Goal: Find specific page/section: Find specific page/section

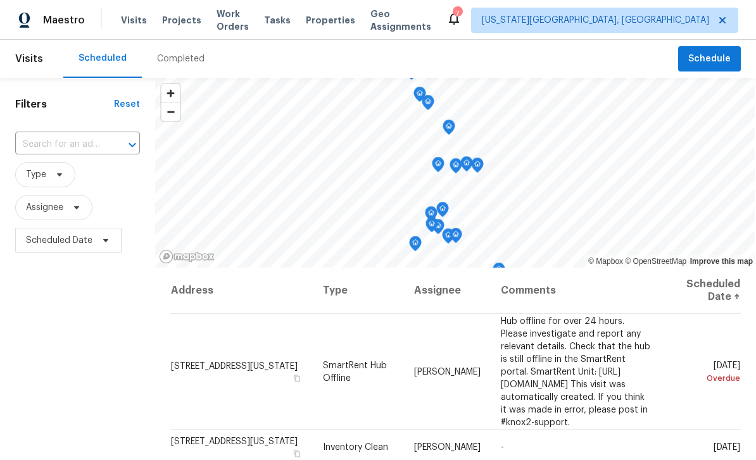
click at [342, 20] on span "Properties" at bounding box center [330, 20] width 49 height 13
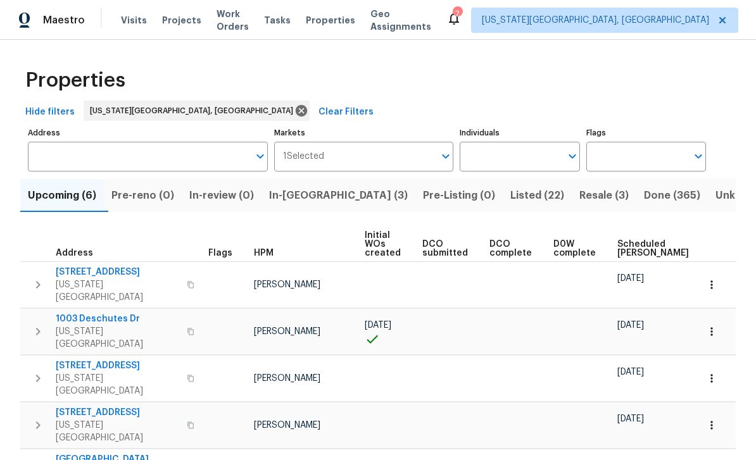
click at [510, 200] on span "Listed (22)" at bounding box center [537, 196] width 54 height 18
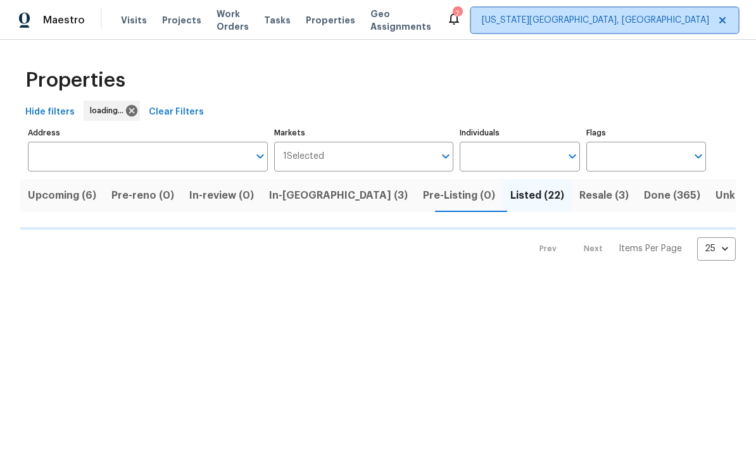
click at [592, 26] on span "[US_STATE][GEOGRAPHIC_DATA], [GEOGRAPHIC_DATA]" at bounding box center [595, 20] width 227 height 13
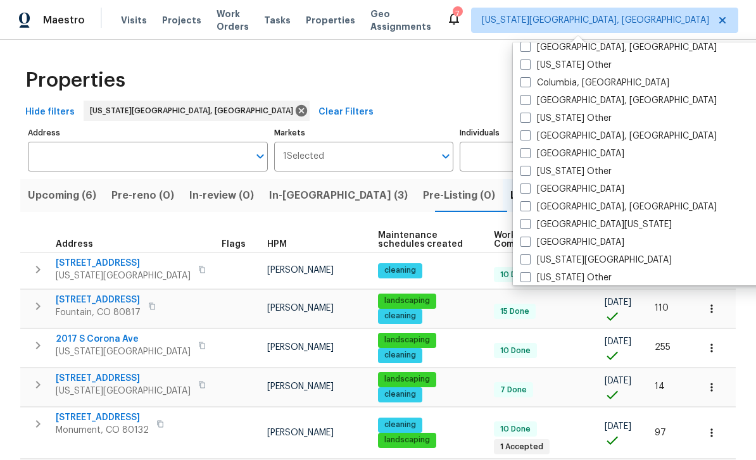
scroll to position [377, 0]
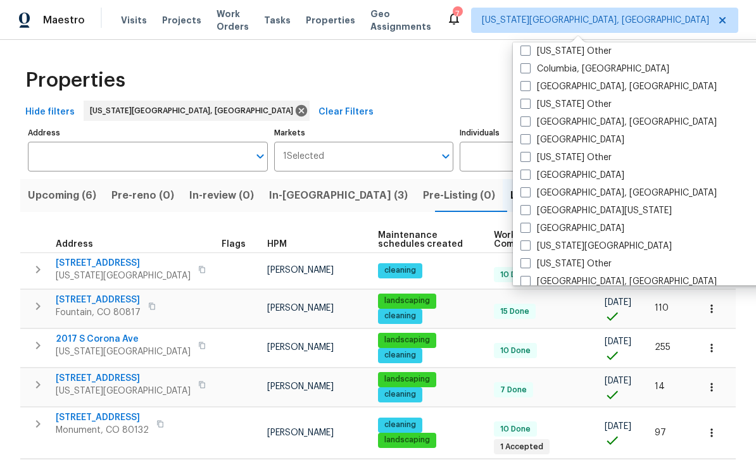
click at [522, 181] on label "[GEOGRAPHIC_DATA]" at bounding box center [573, 175] width 104 height 13
click at [522, 177] on input "[GEOGRAPHIC_DATA]" at bounding box center [525, 173] width 8 height 8
checkbox input "true"
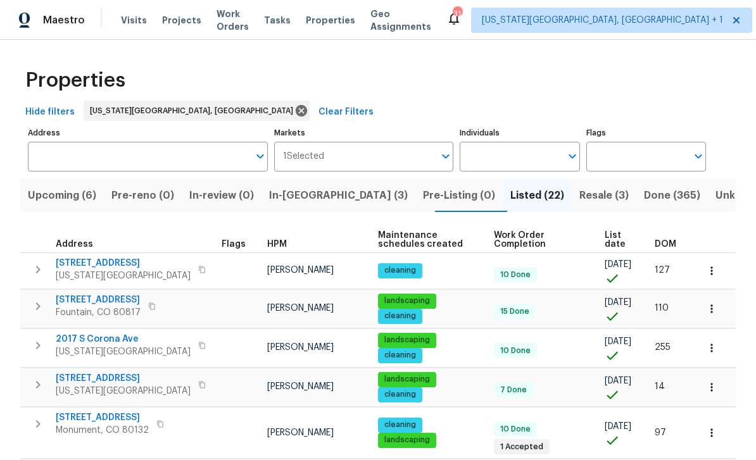
click at [121, 35] on div "Maestro Visits Projects Work Orders Tasks Properties Geo Assignments 31 Colorad…" at bounding box center [378, 20] width 756 height 40
click at [127, 17] on span "Visits" at bounding box center [134, 20] width 26 height 13
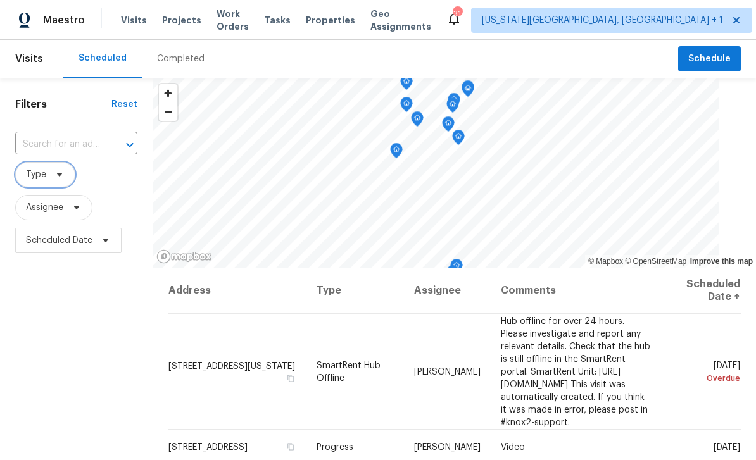
click at [57, 179] on icon at bounding box center [59, 175] width 10 height 10
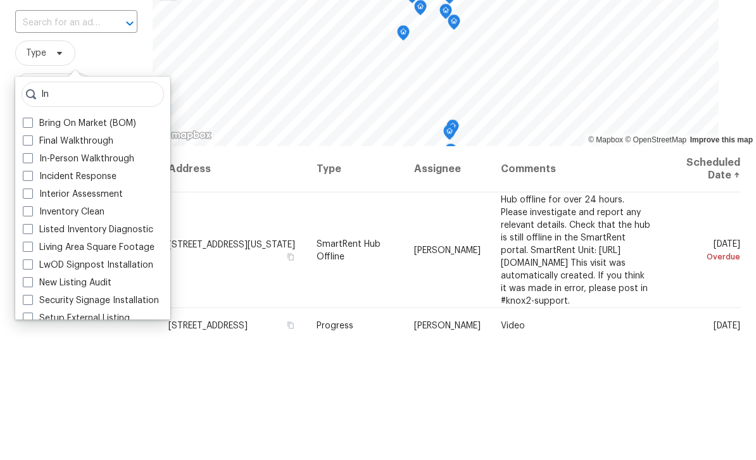
type input "In"
click at [30, 275] on span at bounding box center [28, 280] width 10 height 10
click at [30, 274] on input "In-Person Walkthrough" at bounding box center [27, 278] width 8 height 8
checkbox input "true"
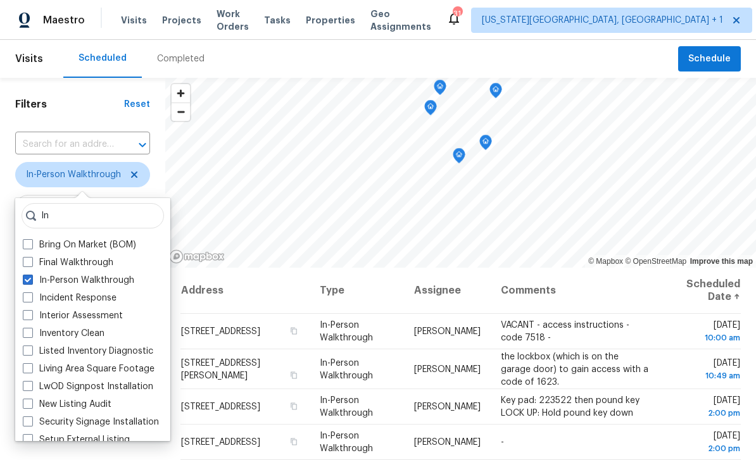
click at [291, 23] on span "Tasks" at bounding box center [277, 20] width 27 height 9
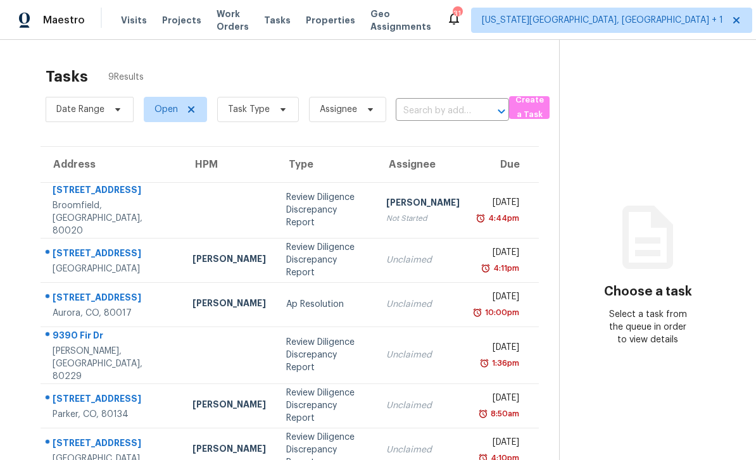
click at [341, 23] on span "Properties" at bounding box center [330, 20] width 49 height 13
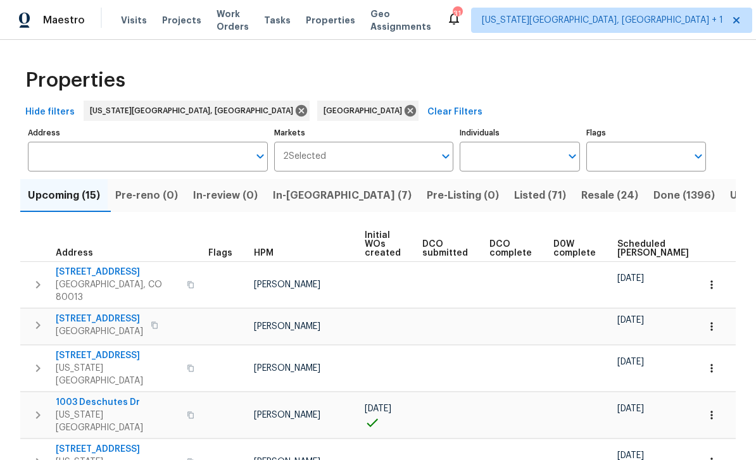
click at [291, 26] on div "Tasks" at bounding box center [277, 20] width 27 height 13
